Goal: Task Accomplishment & Management: Manage account settings

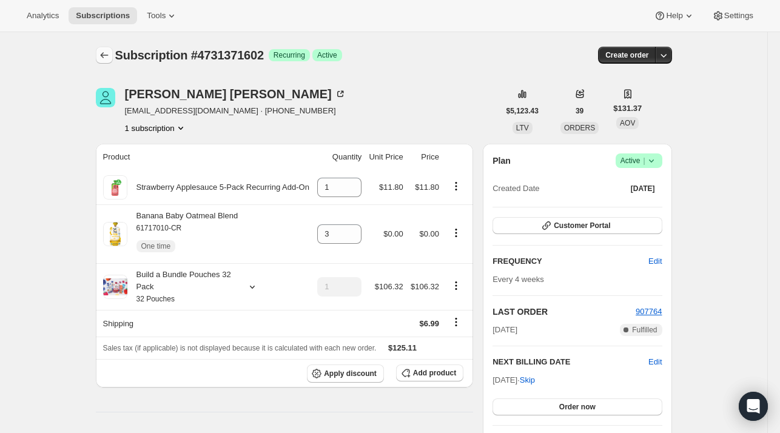
click at [108, 53] on icon "Subscriptions" at bounding box center [104, 55] width 12 height 12
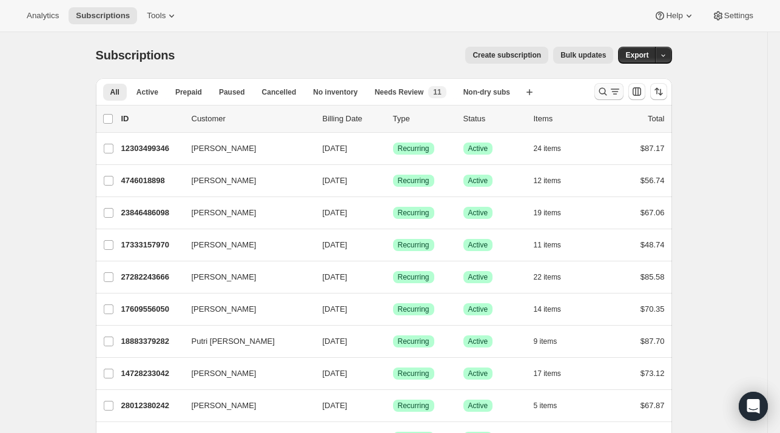
click at [600, 95] on button "Search and filter results" at bounding box center [608, 91] width 29 height 17
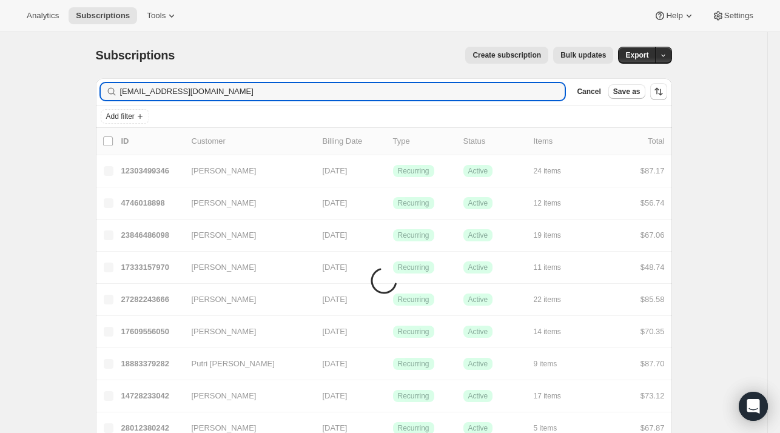
type input "[EMAIL_ADDRESS][DOMAIN_NAME]"
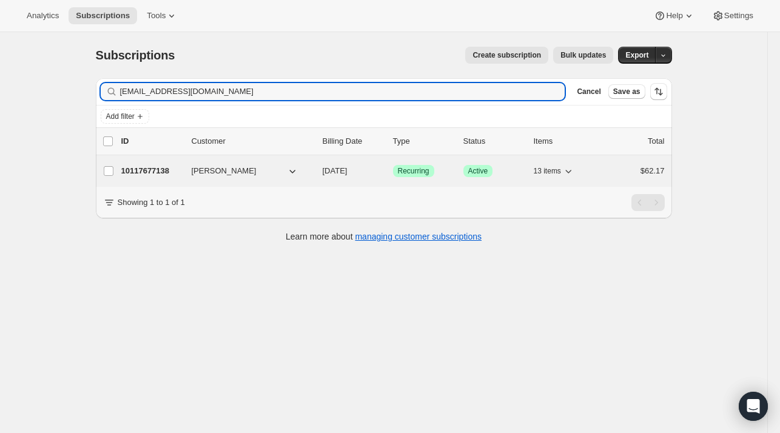
click at [185, 172] on div "10117677138 [PERSON_NAME] [DATE] Success Recurring Success Active 13 items $62.…" at bounding box center [392, 171] width 543 height 17
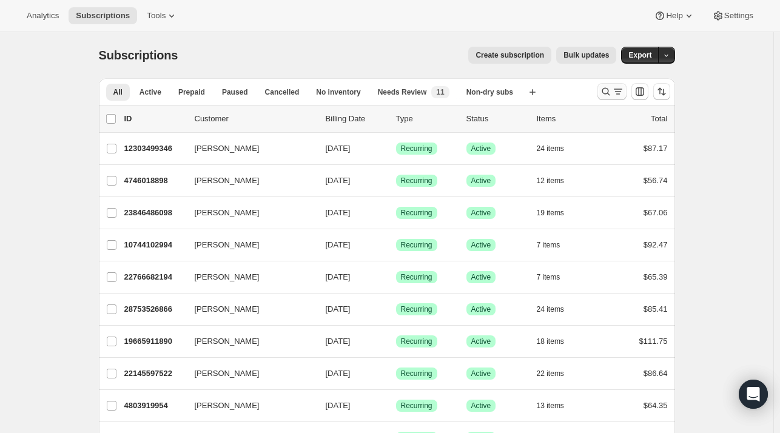
click at [605, 93] on icon "Search and filter results" at bounding box center [606, 92] width 12 height 12
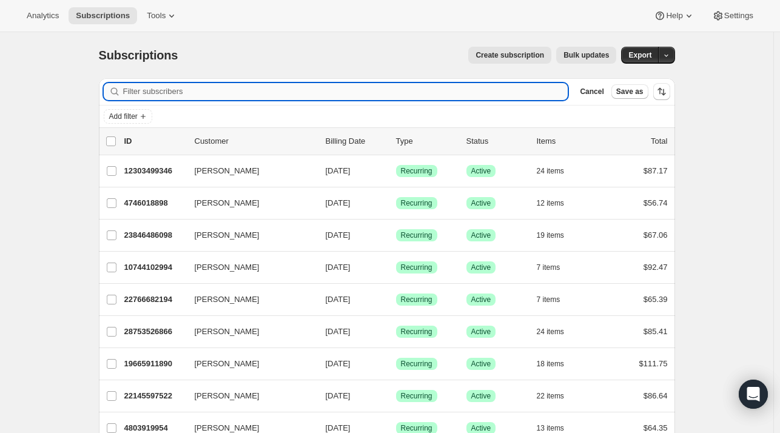
click at [363, 85] on input "Filter subscribers" at bounding box center [345, 91] width 445 height 17
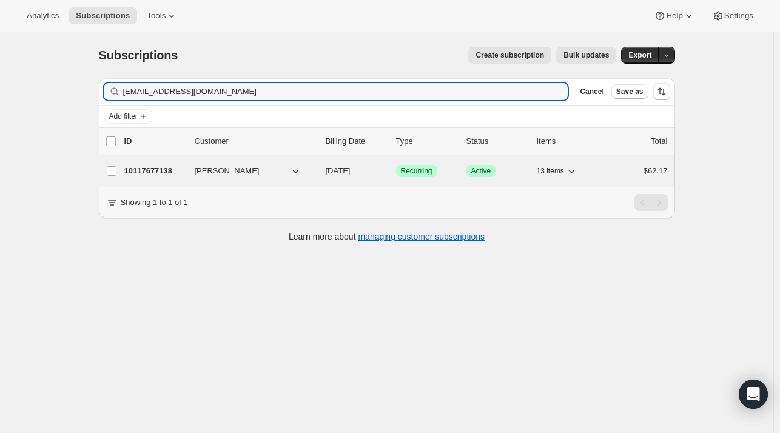
type input "[EMAIL_ADDRESS][DOMAIN_NAME]"
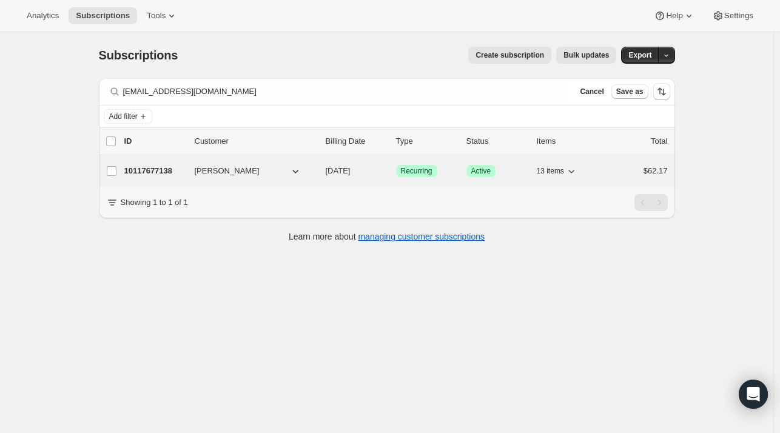
click at [163, 171] on p "10117677138" at bounding box center [154, 171] width 61 height 12
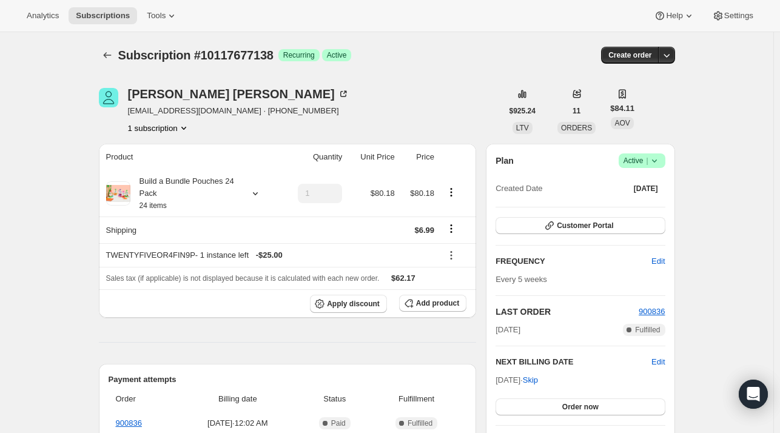
scroll to position [61, 0]
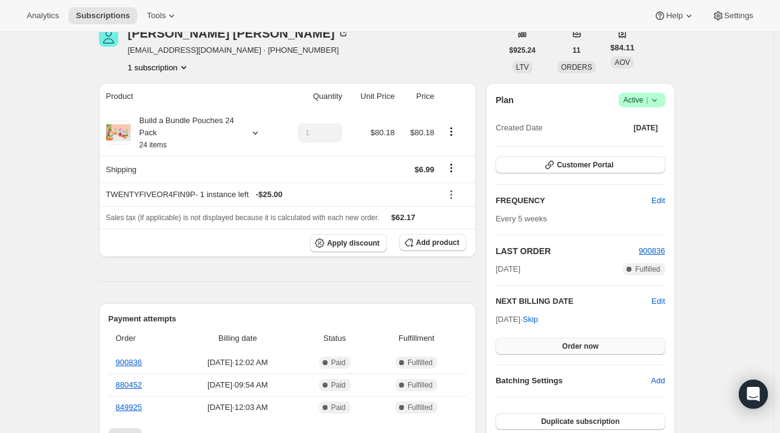
click at [567, 348] on span "Order now" at bounding box center [580, 346] width 36 height 10
click at [567, 348] on span "Click to confirm" at bounding box center [580, 346] width 55 height 10
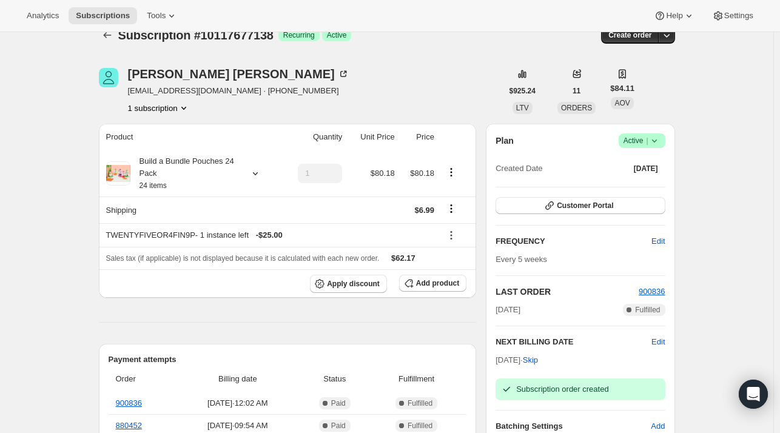
scroll to position [0, 0]
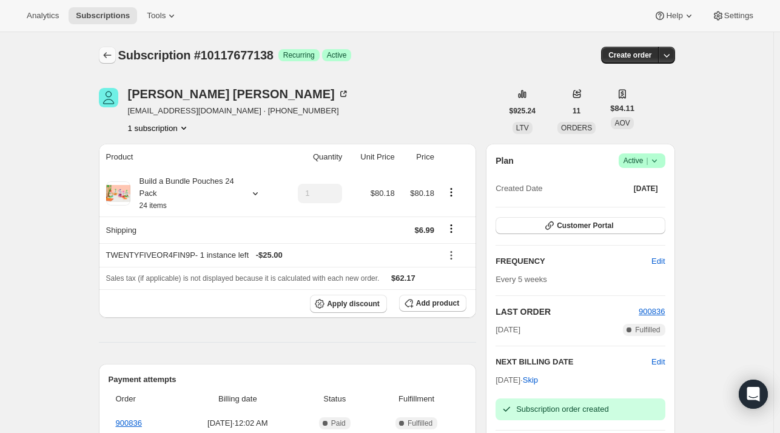
click at [105, 56] on icon "Subscriptions" at bounding box center [107, 55] width 12 height 12
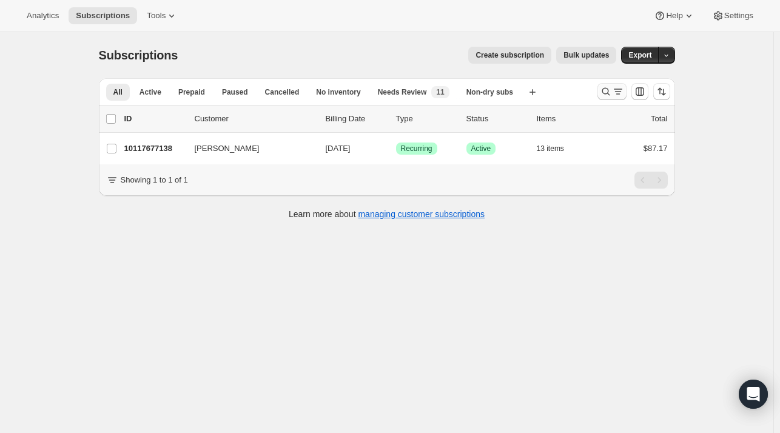
click at [604, 90] on icon "Search and filter results" at bounding box center [606, 92] width 12 height 12
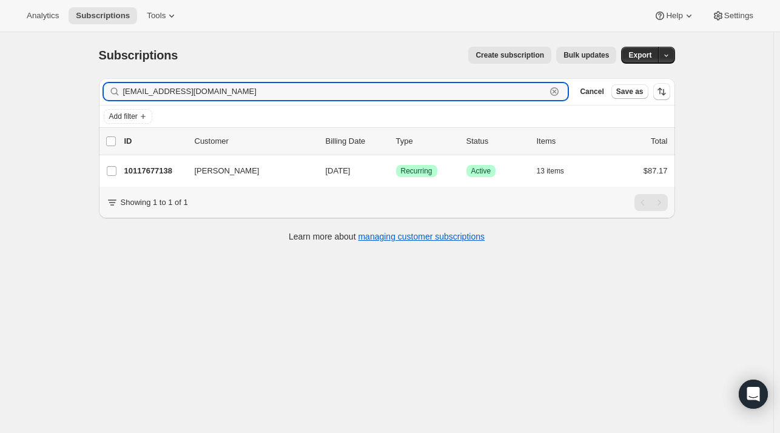
drag, startPoint x: 563, startPoint y: 96, endPoint x: 446, endPoint y: 101, distance: 116.6
click at [560, 96] on icon "button" at bounding box center [554, 92] width 12 height 12
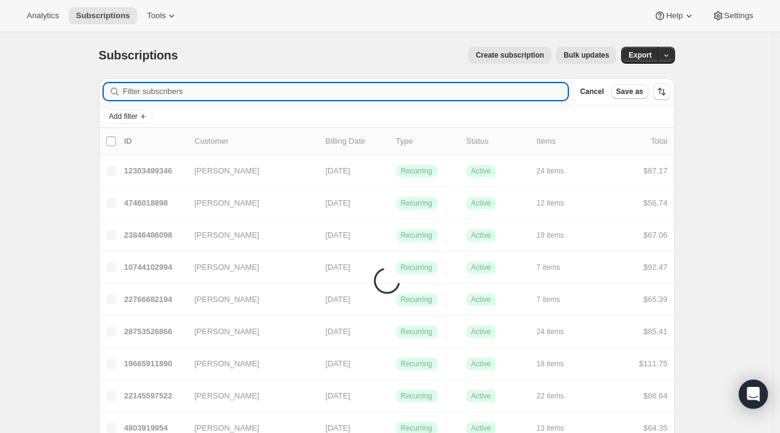
click at [443, 89] on input "Filter subscribers" at bounding box center [345, 91] width 445 height 17
type input "kera werner"
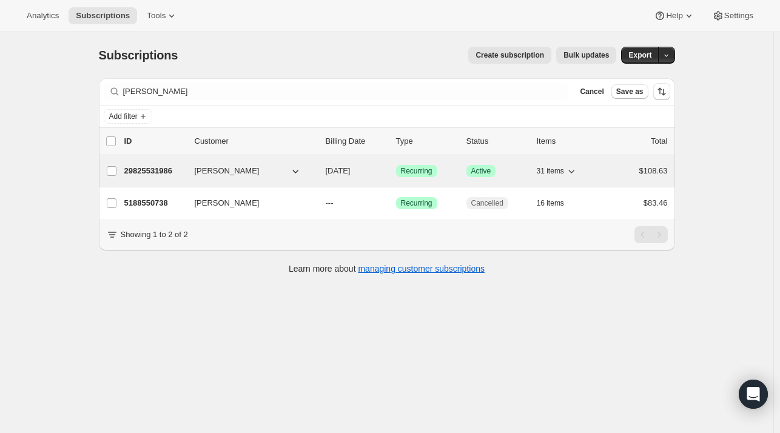
click at [153, 172] on p "29825531986" at bounding box center [154, 171] width 61 height 12
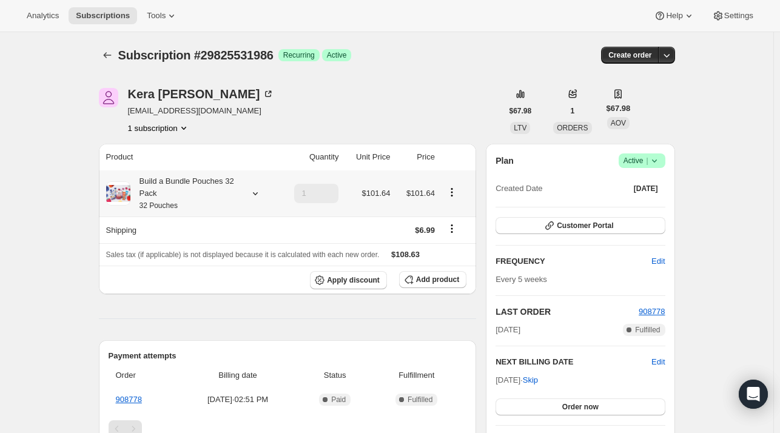
scroll to position [61, 0]
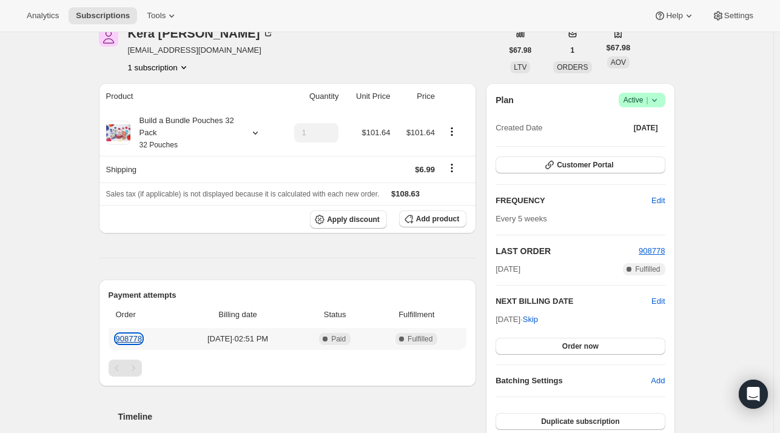
click at [141, 337] on link "908778" at bounding box center [129, 338] width 26 height 9
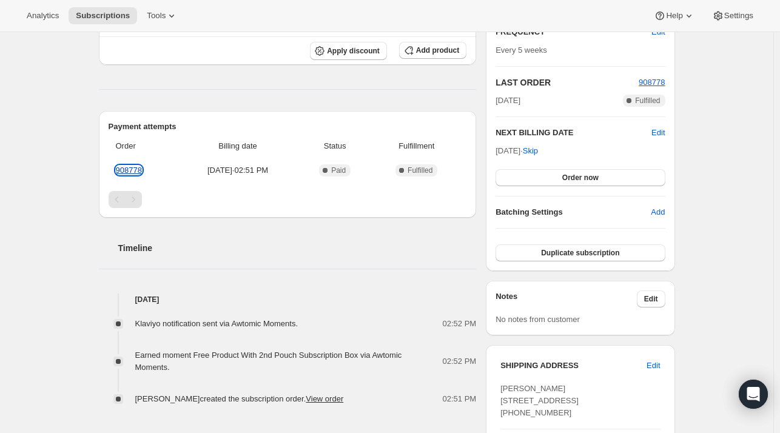
scroll to position [243, 0]
